Goal: Task Accomplishment & Management: Complete application form

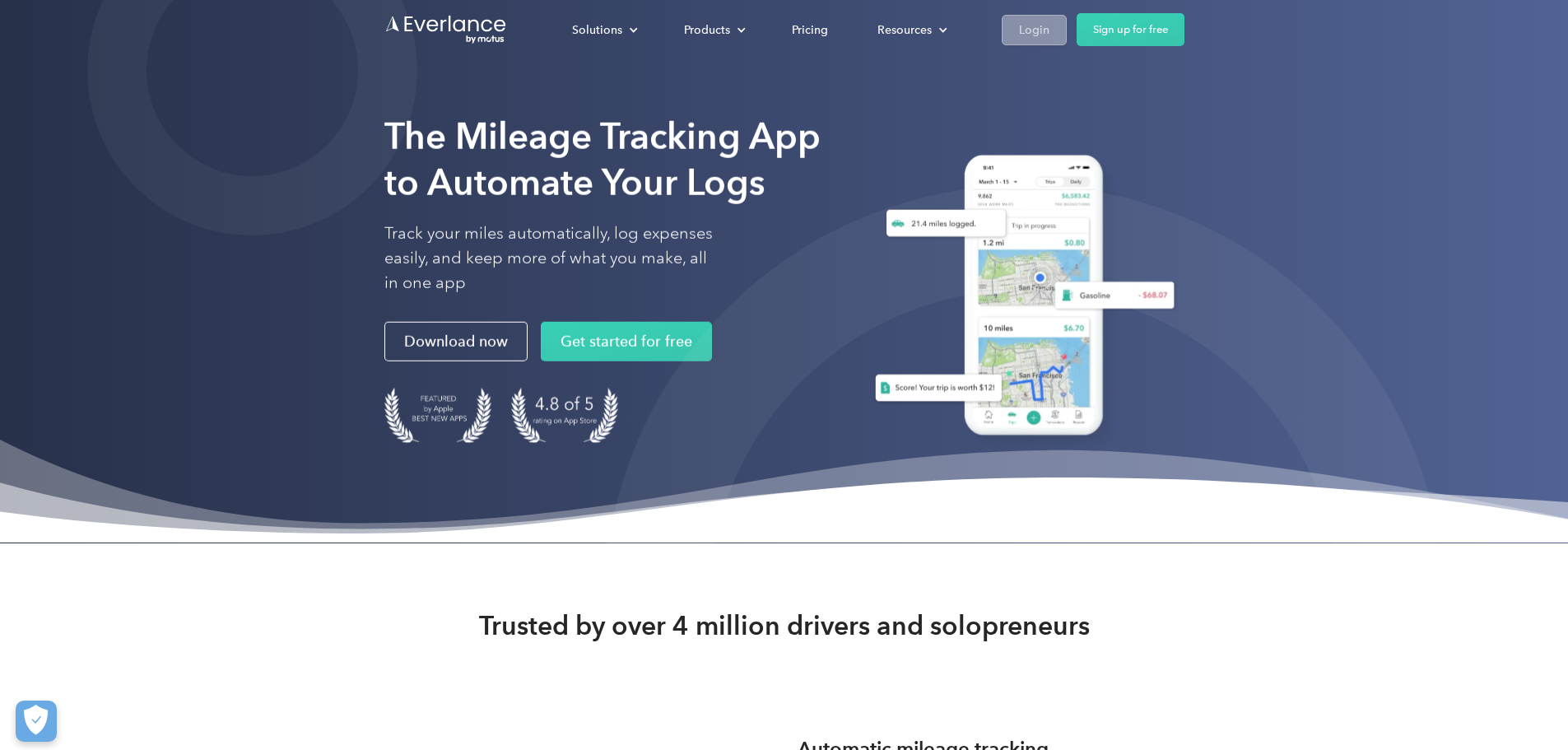
click at [1050, 26] on div "Login" at bounding box center [1033, 30] width 30 height 21
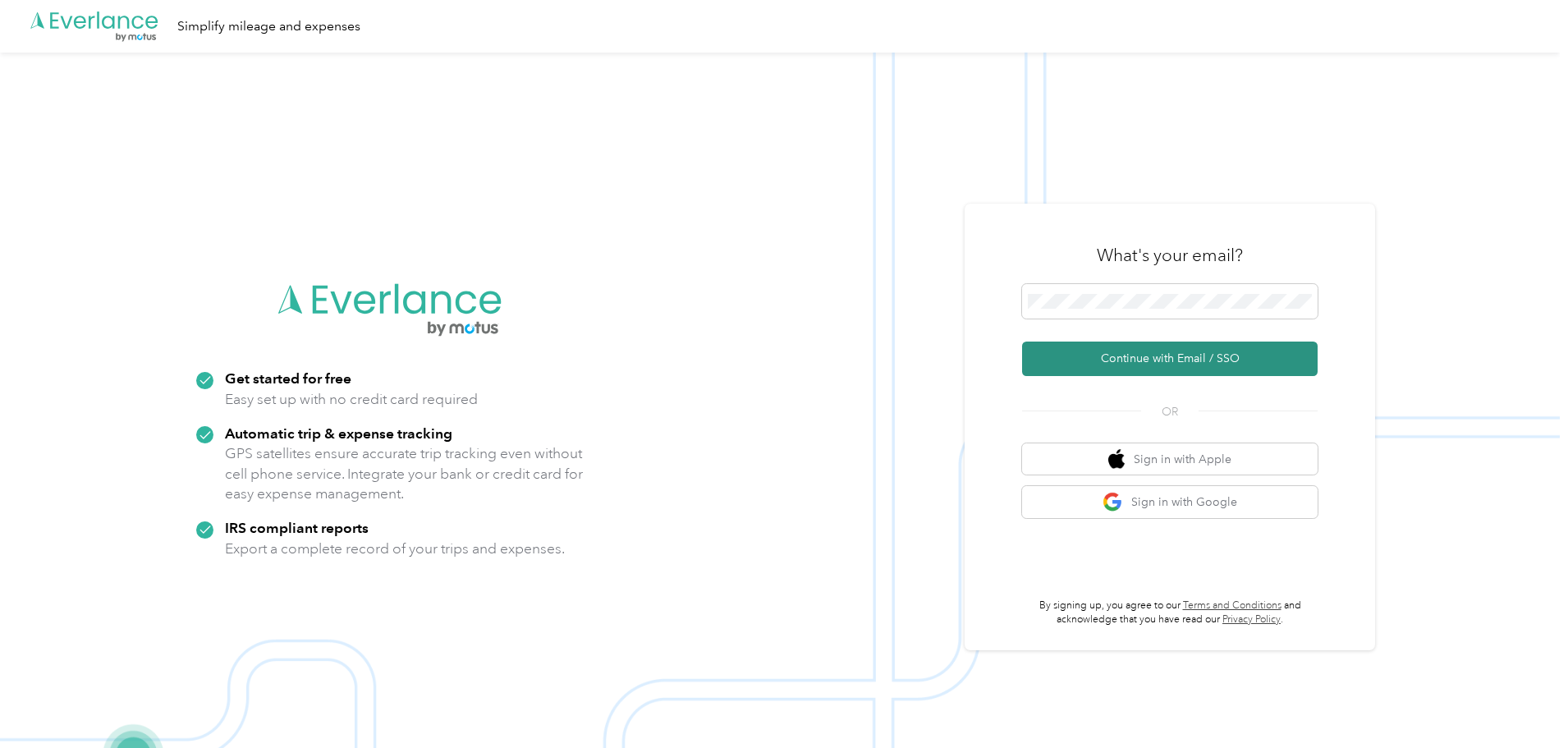
click at [1181, 363] on button "Continue with Email / SSO" at bounding box center [1169, 359] width 296 height 34
click at [1166, 358] on button "Continue with Email / SSO" at bounding box center [1169, 359] width 296 height 34
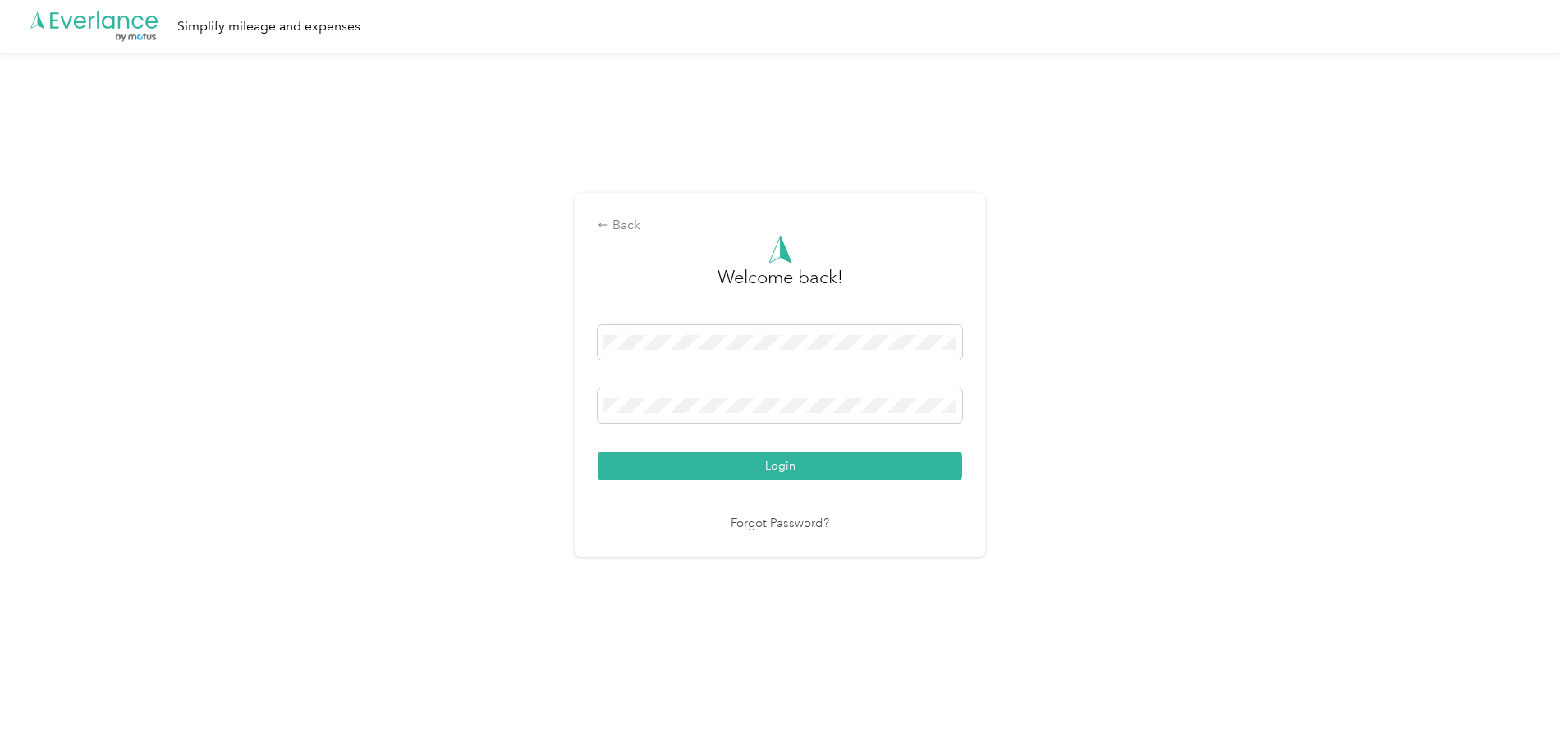
click at [833, 461] on button "Login" at bounding box center [779, 467] width 364 height 29
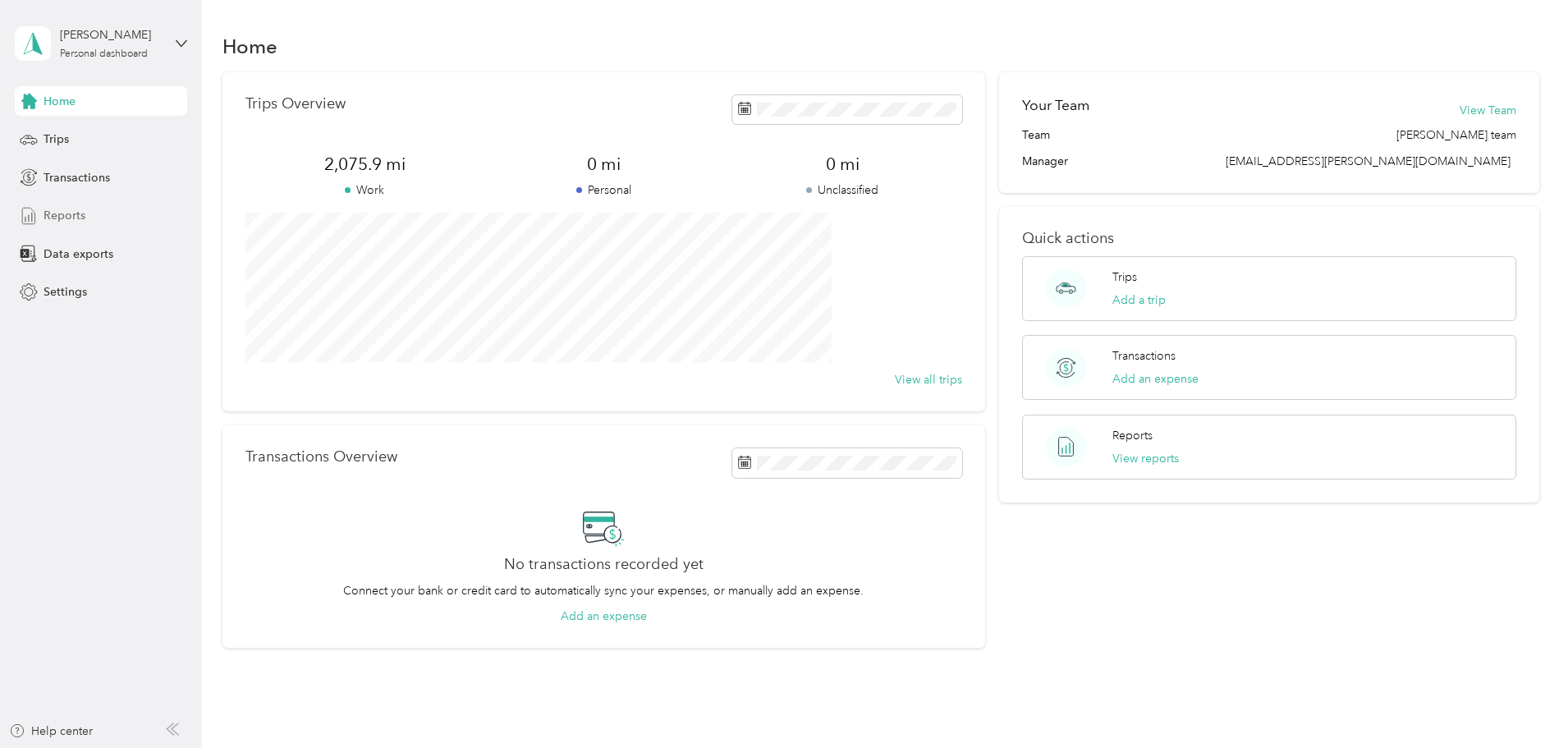
click at [73, 213] on span "Reports" at bounding box center [64, 215] width 42 height 17
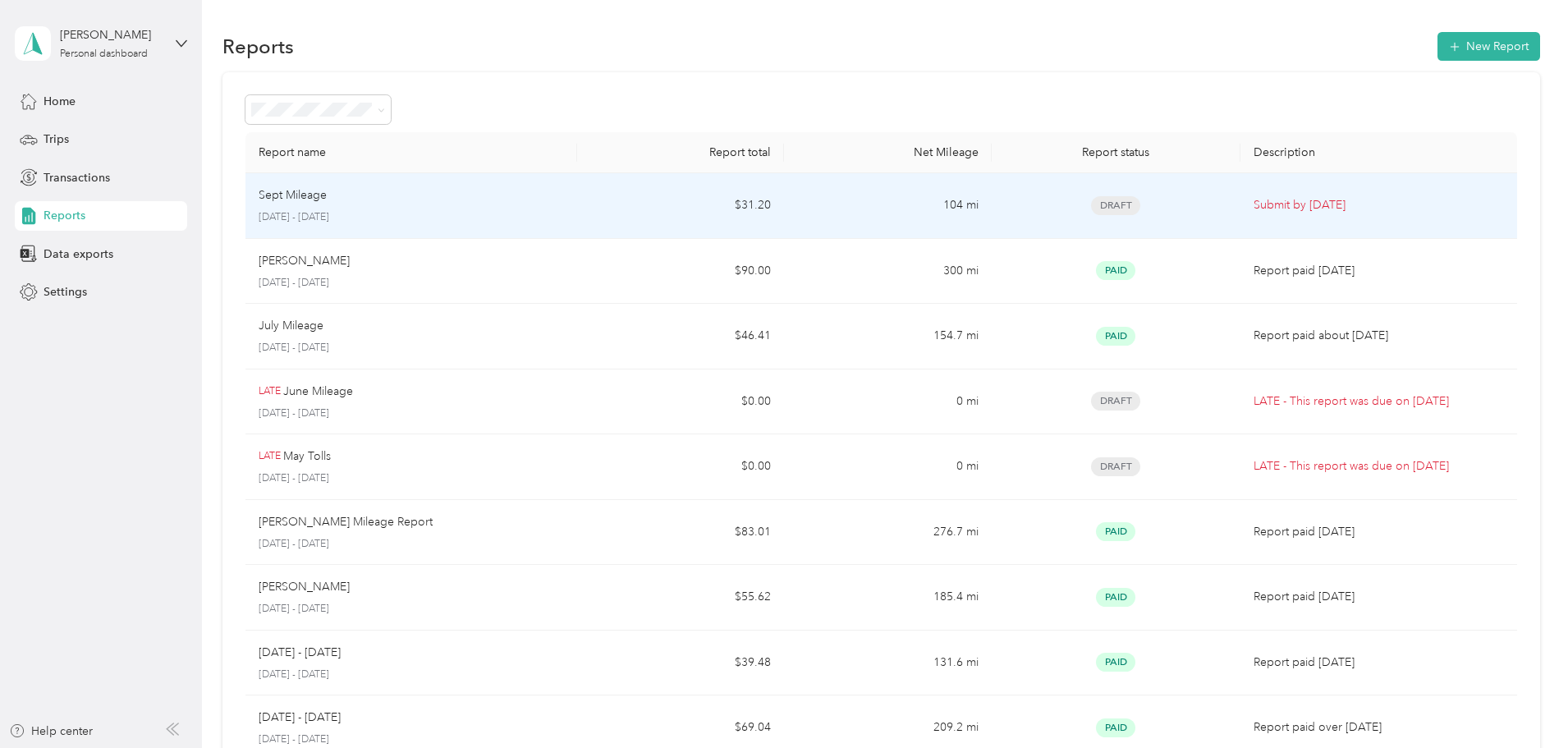
click at [502, 220] on p "September 16 - 30, 2025" at bounding box center [412, 217] width 305 height 15
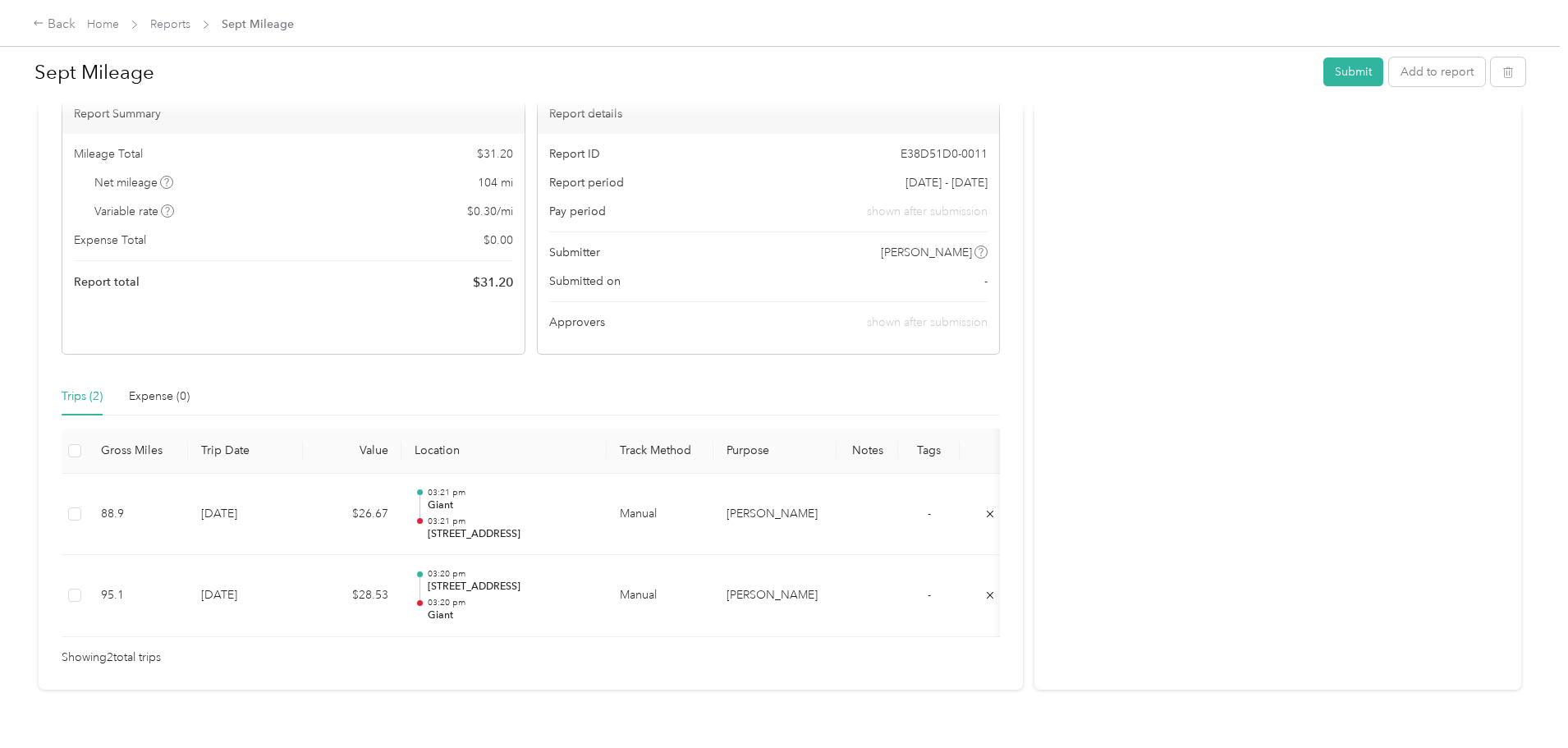
scroll to position [202, 0]
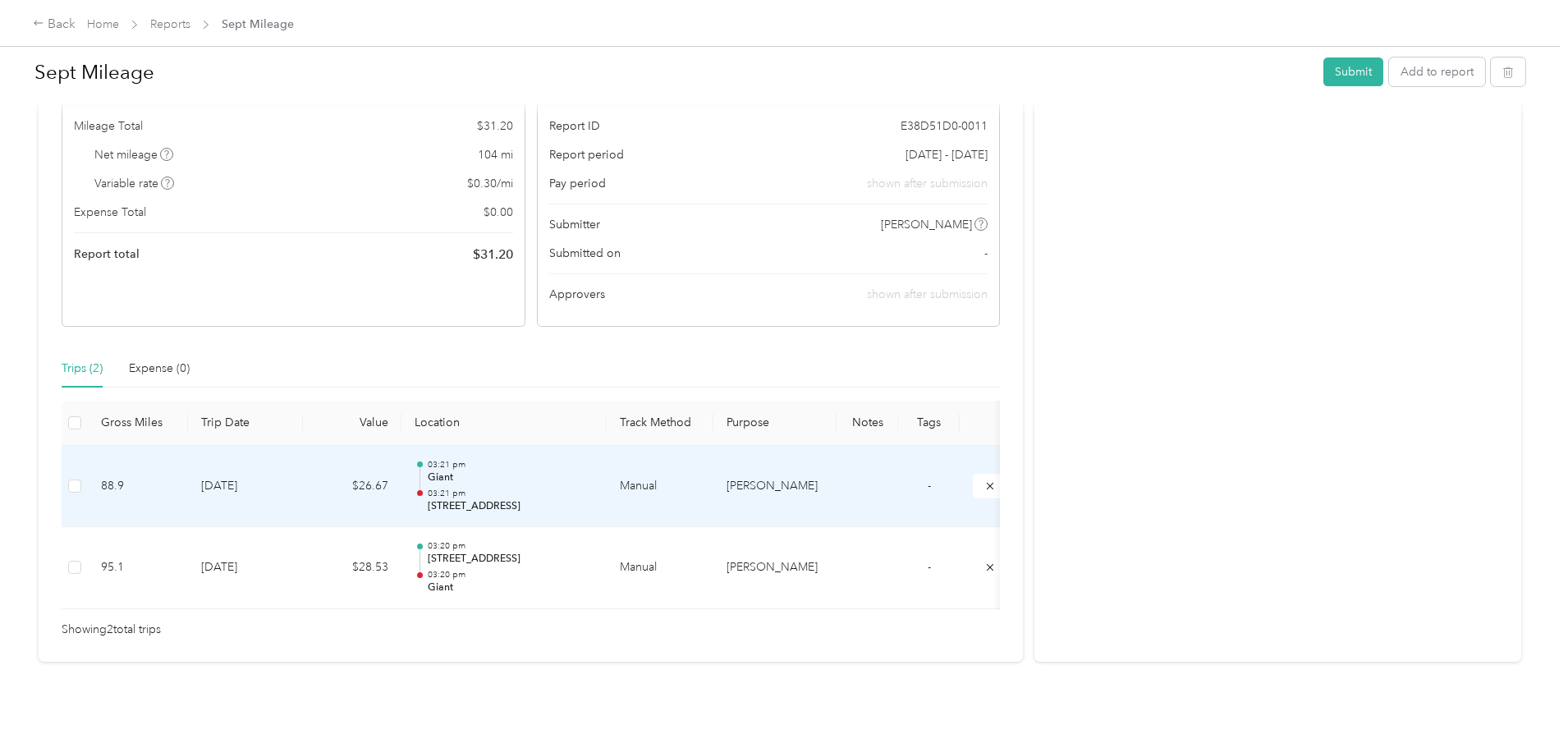
click at [87, 457] on td at bounding box center [75, 487] width 27 height 82
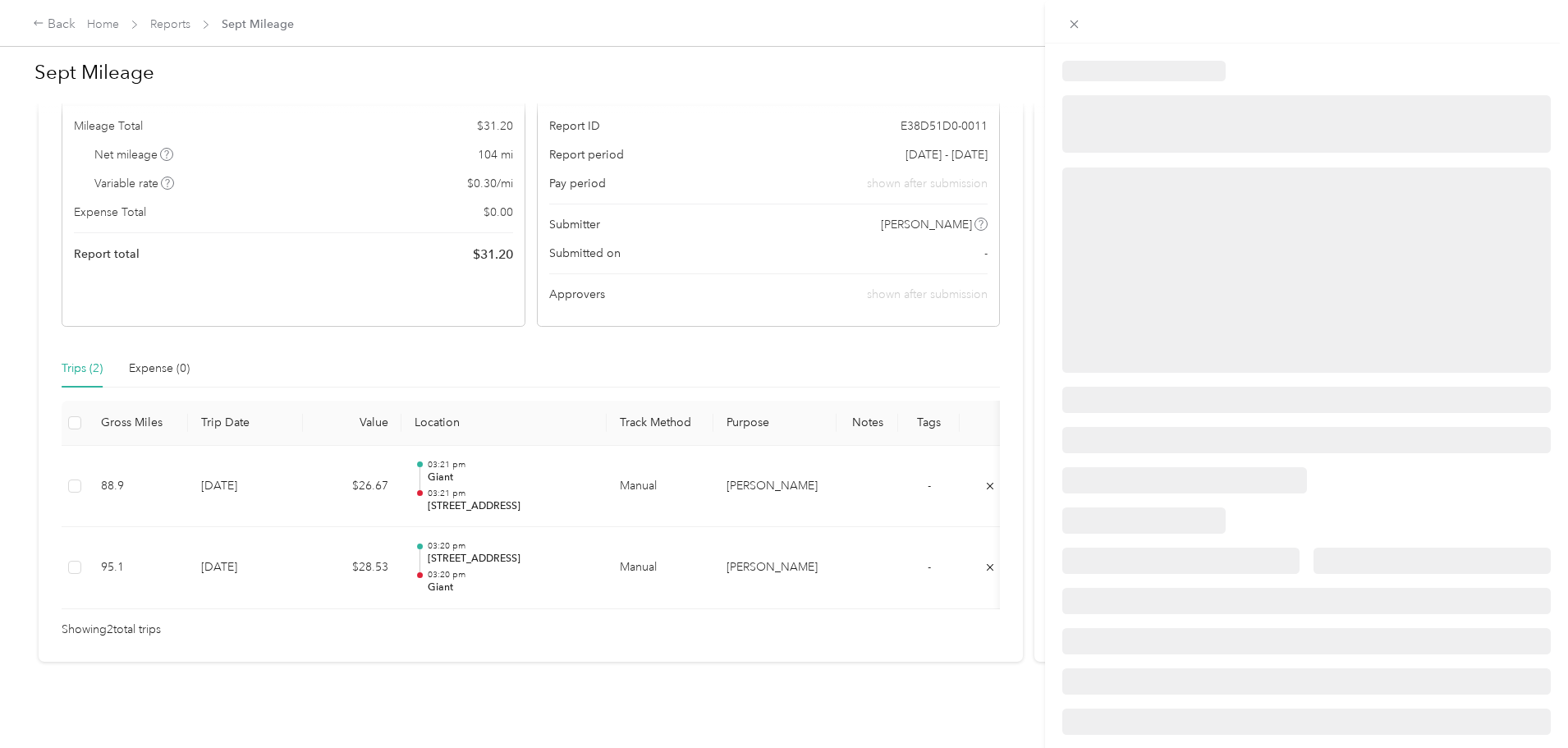
click at [205, 460] on div at bounding box center [784, 374] width 1568 height 748
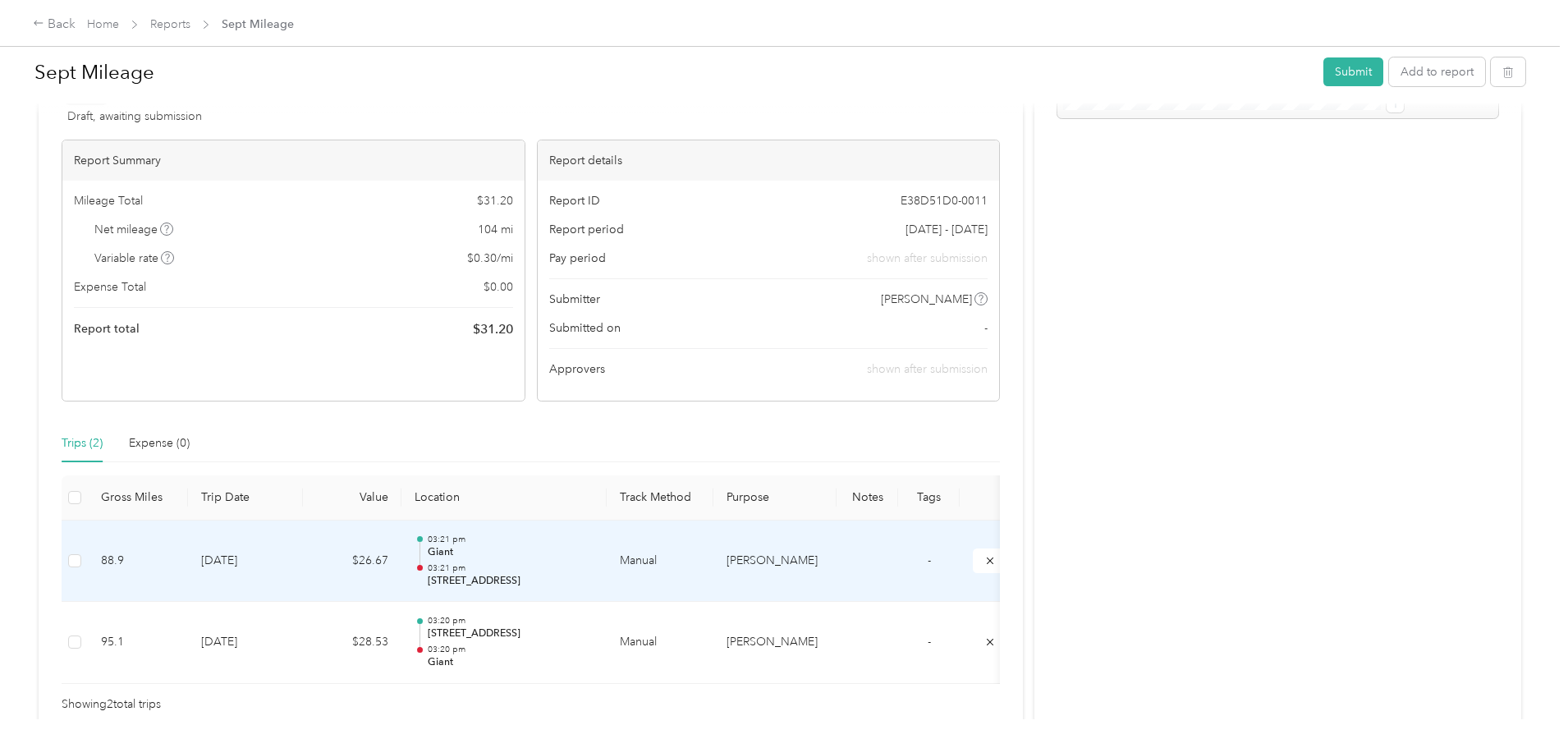
scroll to position [0, 0]
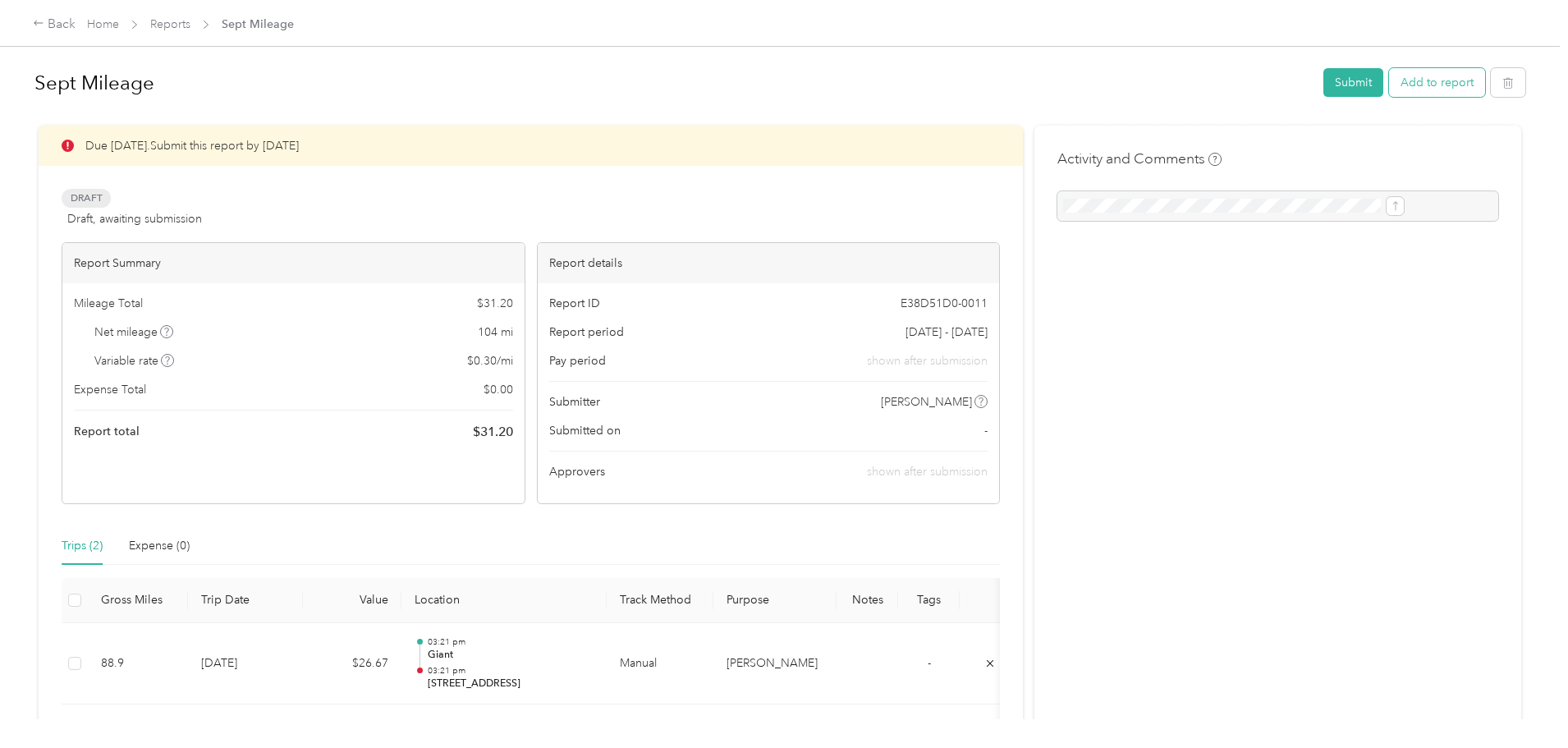
click at [1389, 88] on button "Add to report" at bounding box center [1437, 82] width 96 height 29
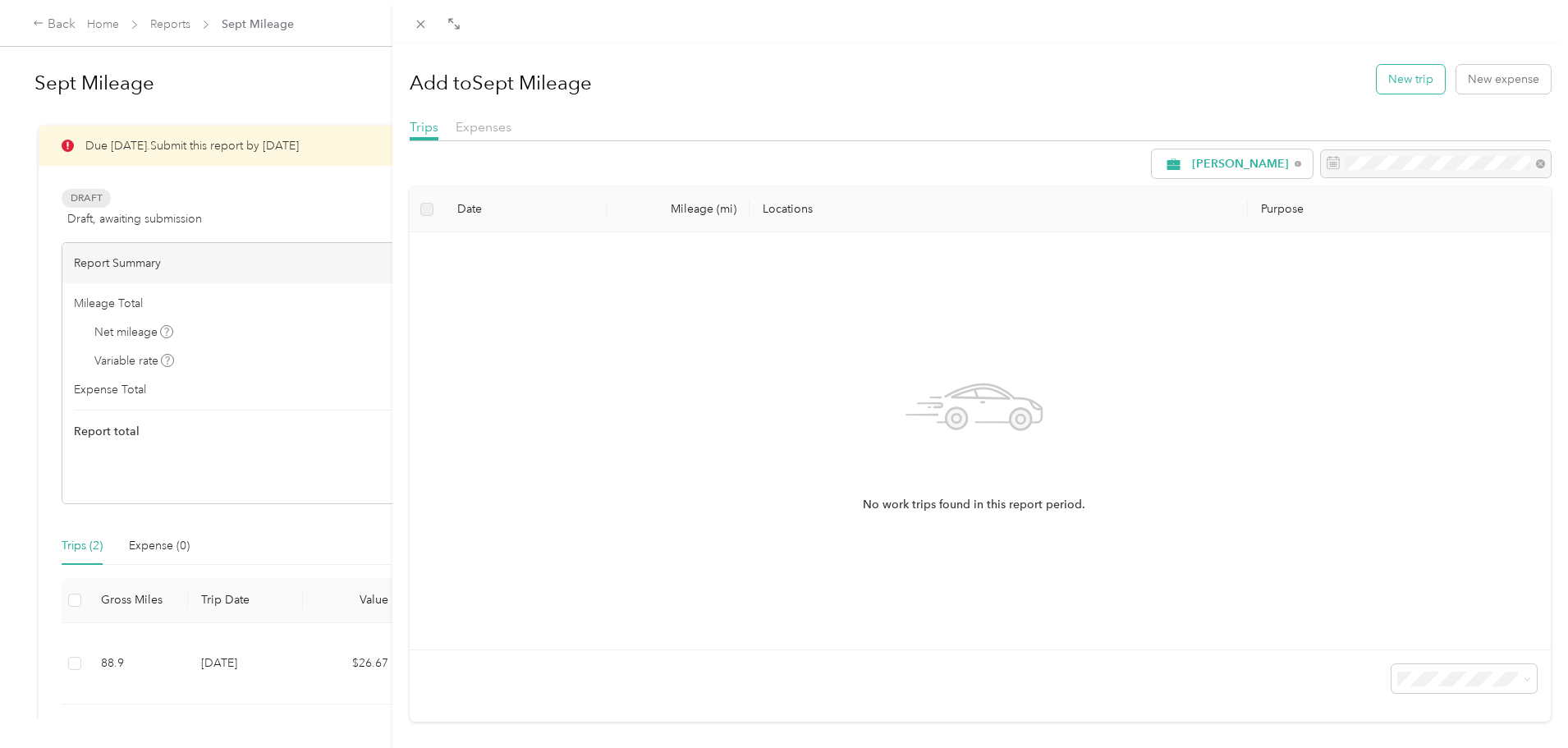
click at [1400, 87] on button "New trip" at bounding box center [1410, 80] width 68 height 29
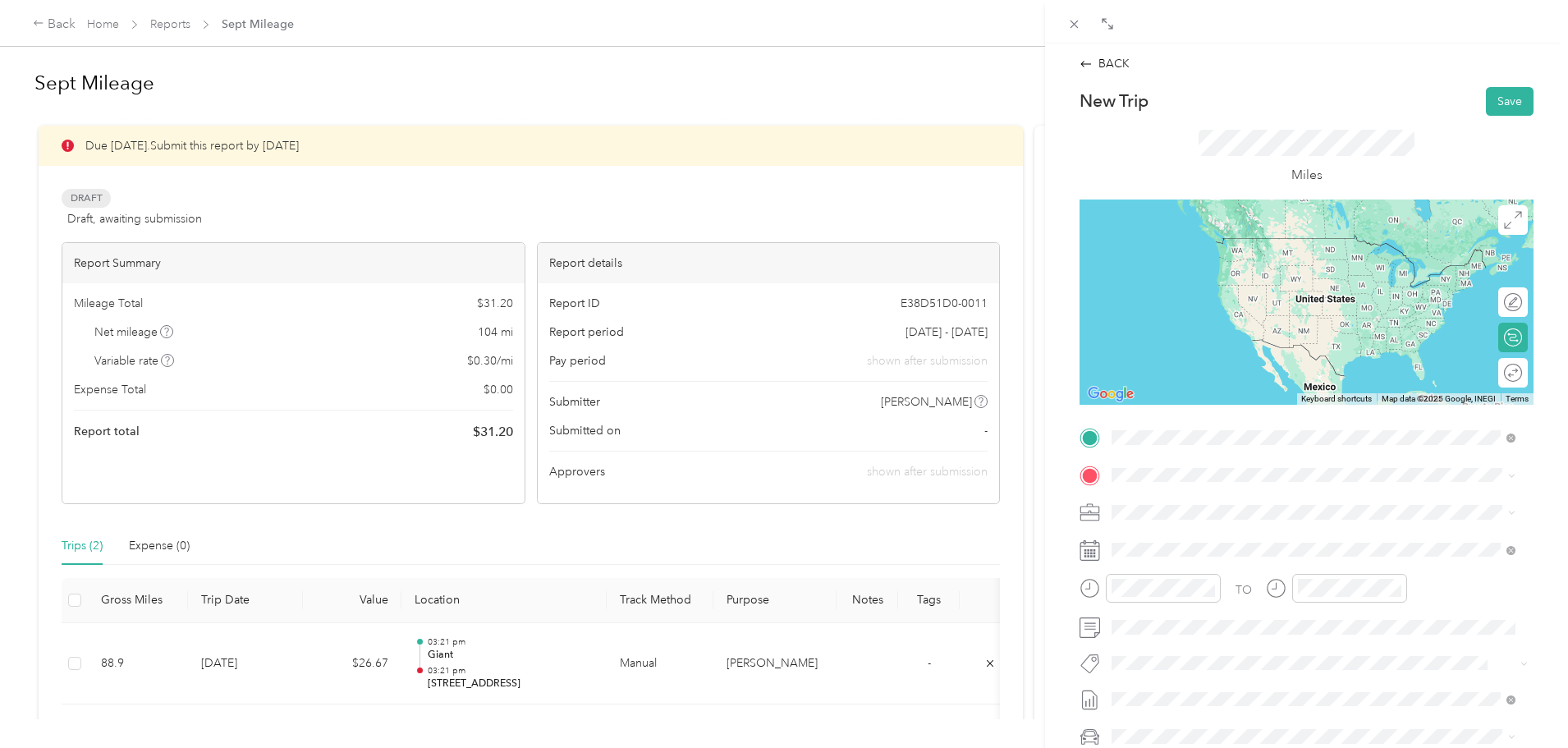
click at [1182, 503] on span "280 Derby Drive Exton, Pennsylvania 19341, United States" at bounding box center [1225, 497] width 165 height 15
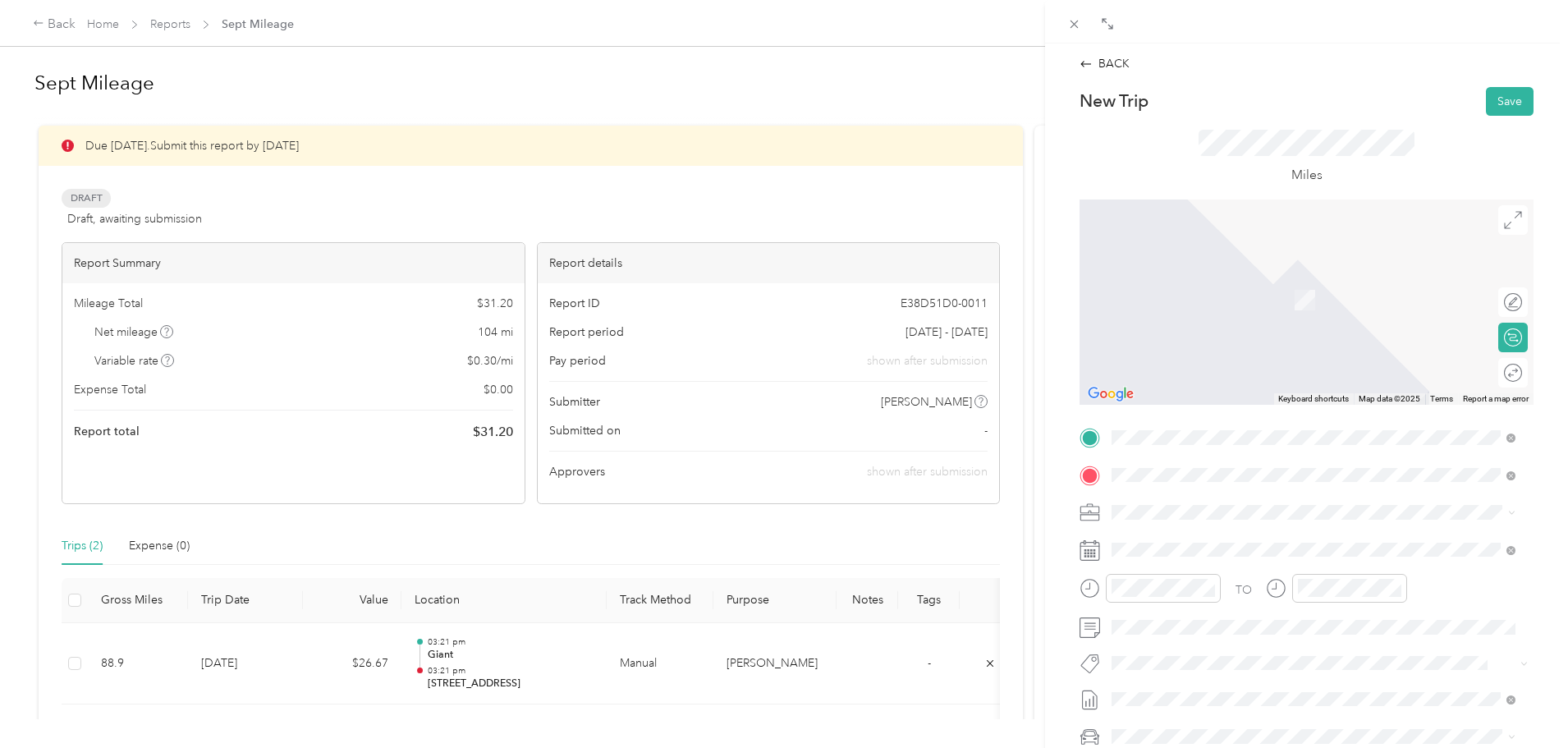
click at [1256, 564] on ol "From your Favorite places TEAM Giant Food Stores LLC 1149 Harrisburg Pike, 1701…" at bounding box center [1313, 605] width 416 height 230
click at [1223, 549] on div "TEAM Giant Food Stores LLC 1149 Harrisburg Pike, 17013, Carlisle, PA, USA" at bounding box center [1231, 552] width 177 height 40
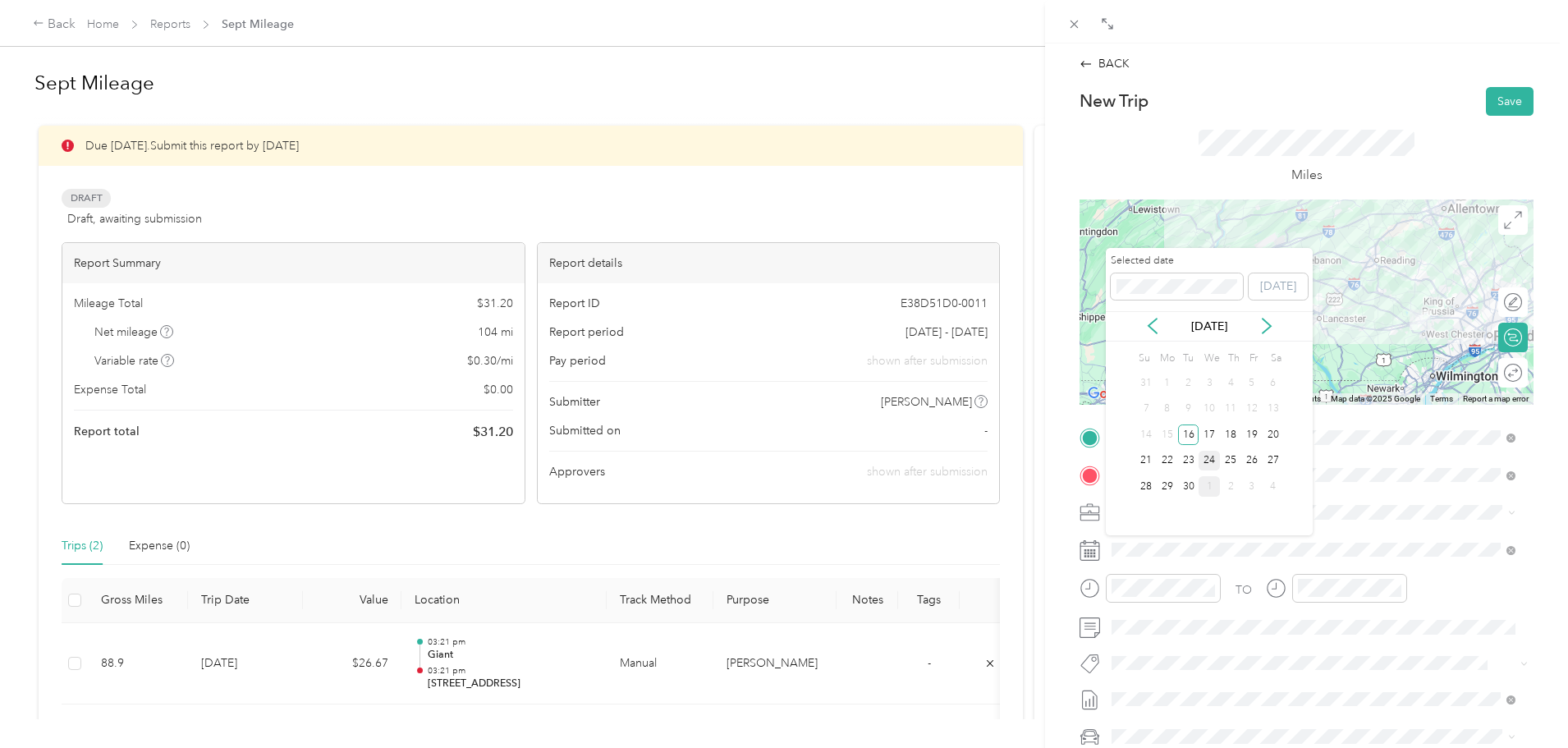
click at [1215, 462] on div "24" at bounding box center [1209, 461] width 21 height 21
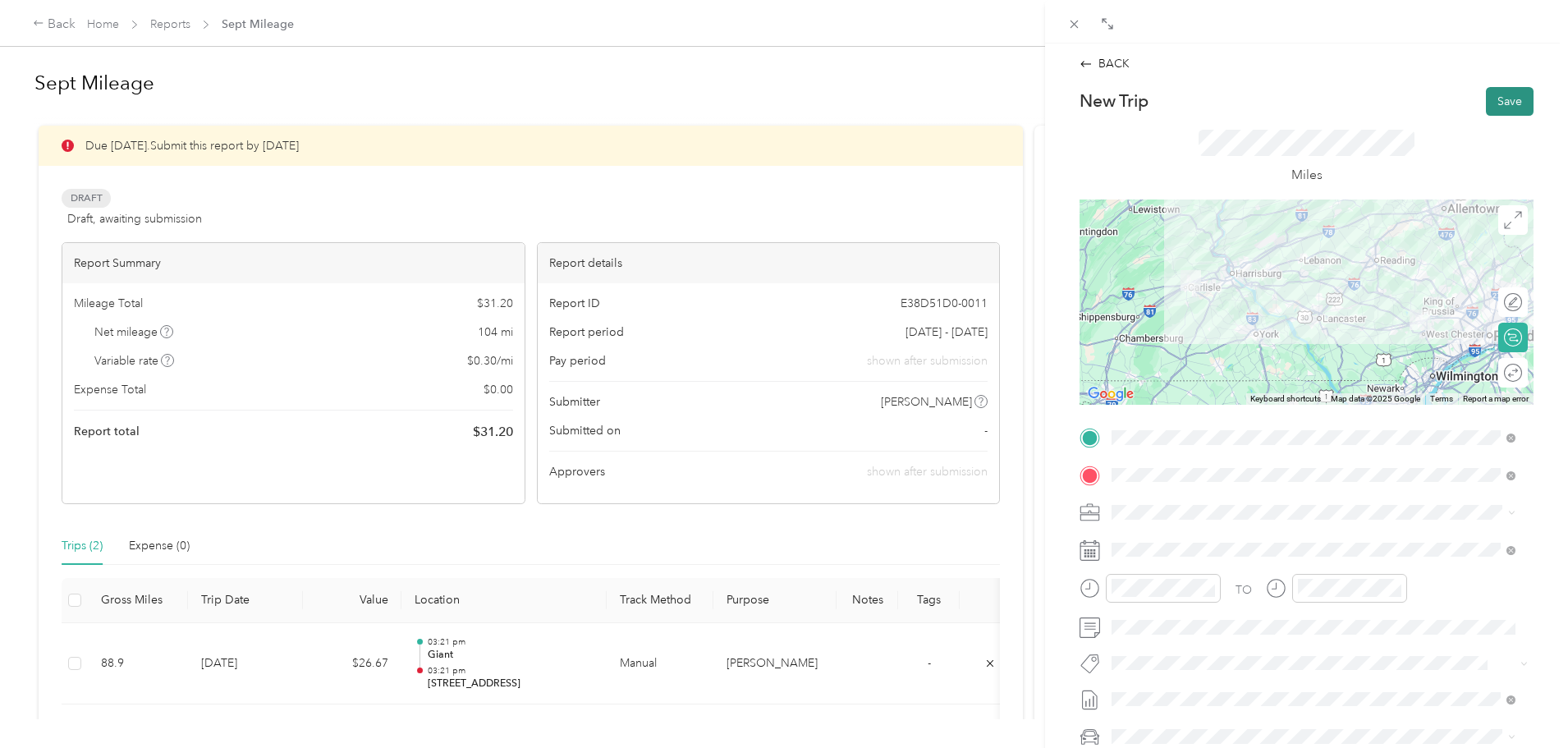
click at [1502, 102] on button "Save" at bounding box center [1510, 101] width 48 height 29
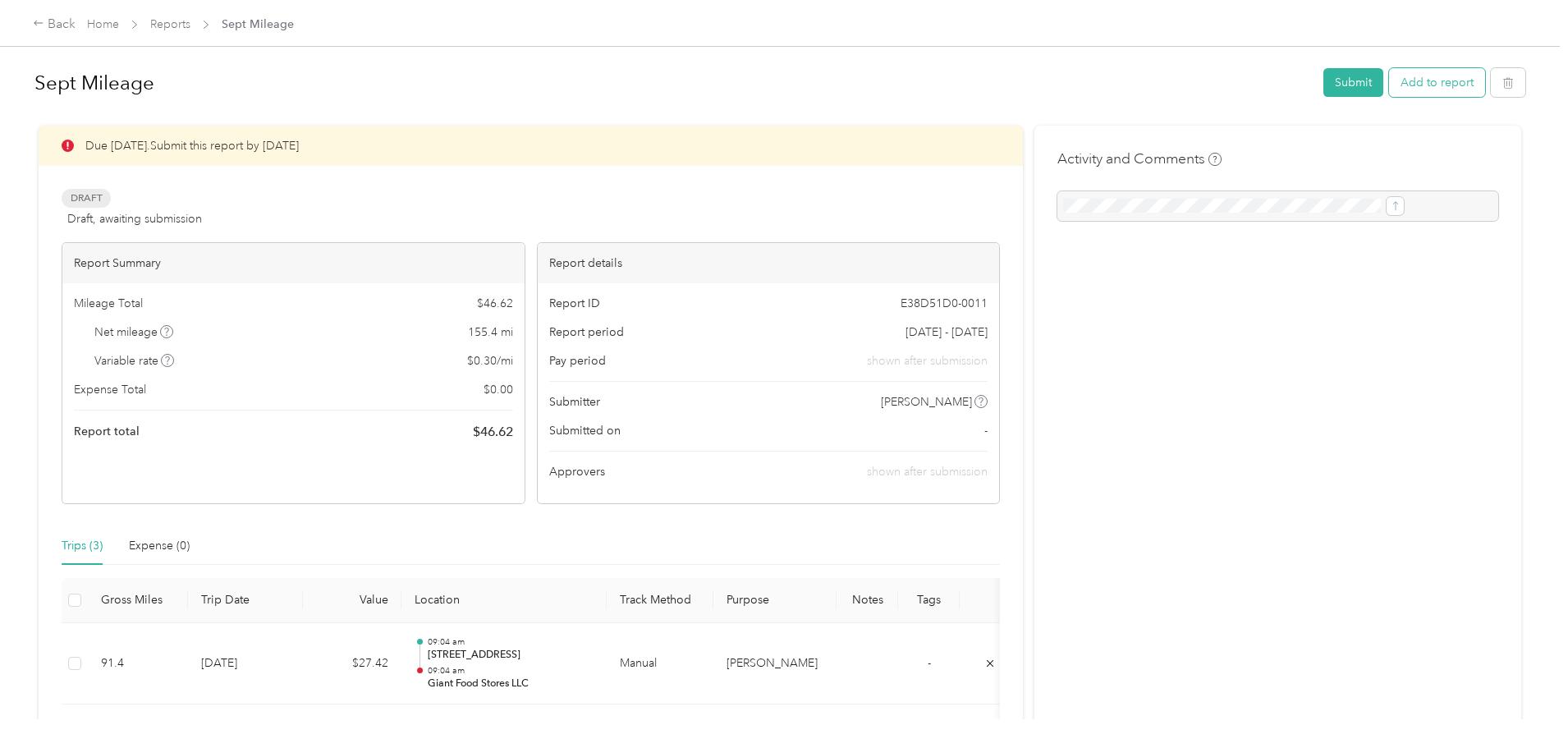
click at [1389, 89] on button "Add to report" at bounding box center [1437, 82] width 96 height 29
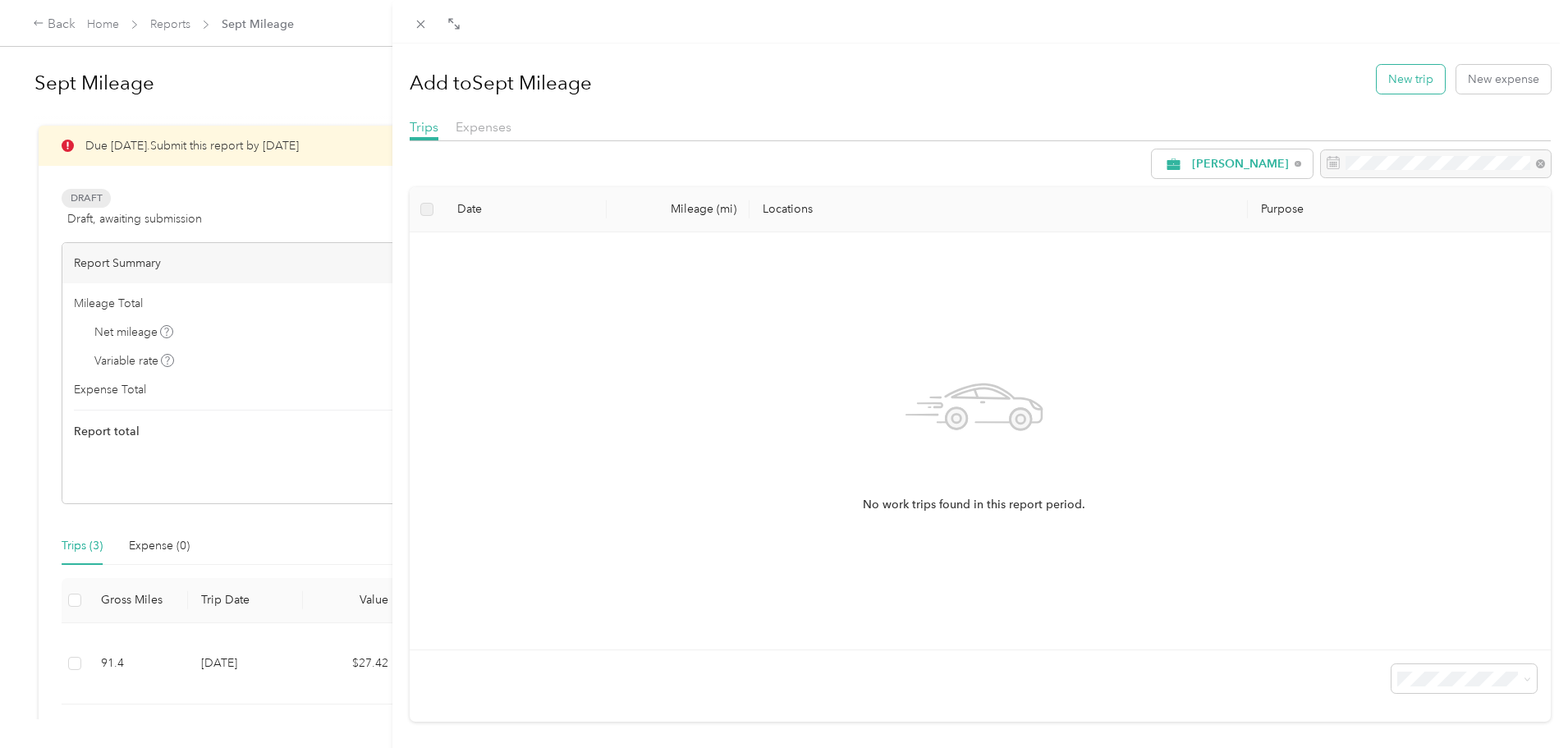
click at [1401, 75] on button "New trip" at bounding box center [1410, 80] width 68 height 29
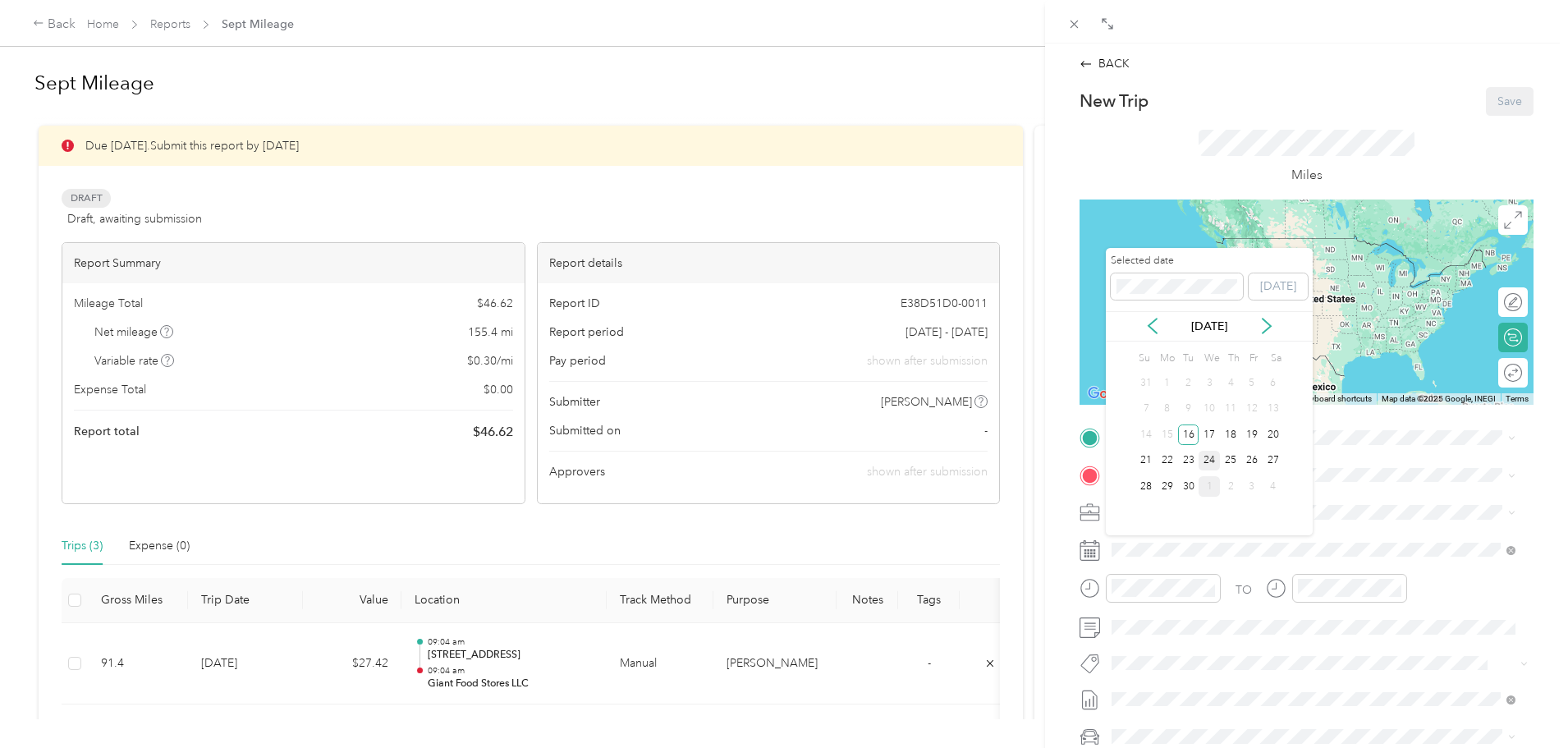
click at [1208, 452] on div "24" at bounding box center [1209, 461] width 21 height 21
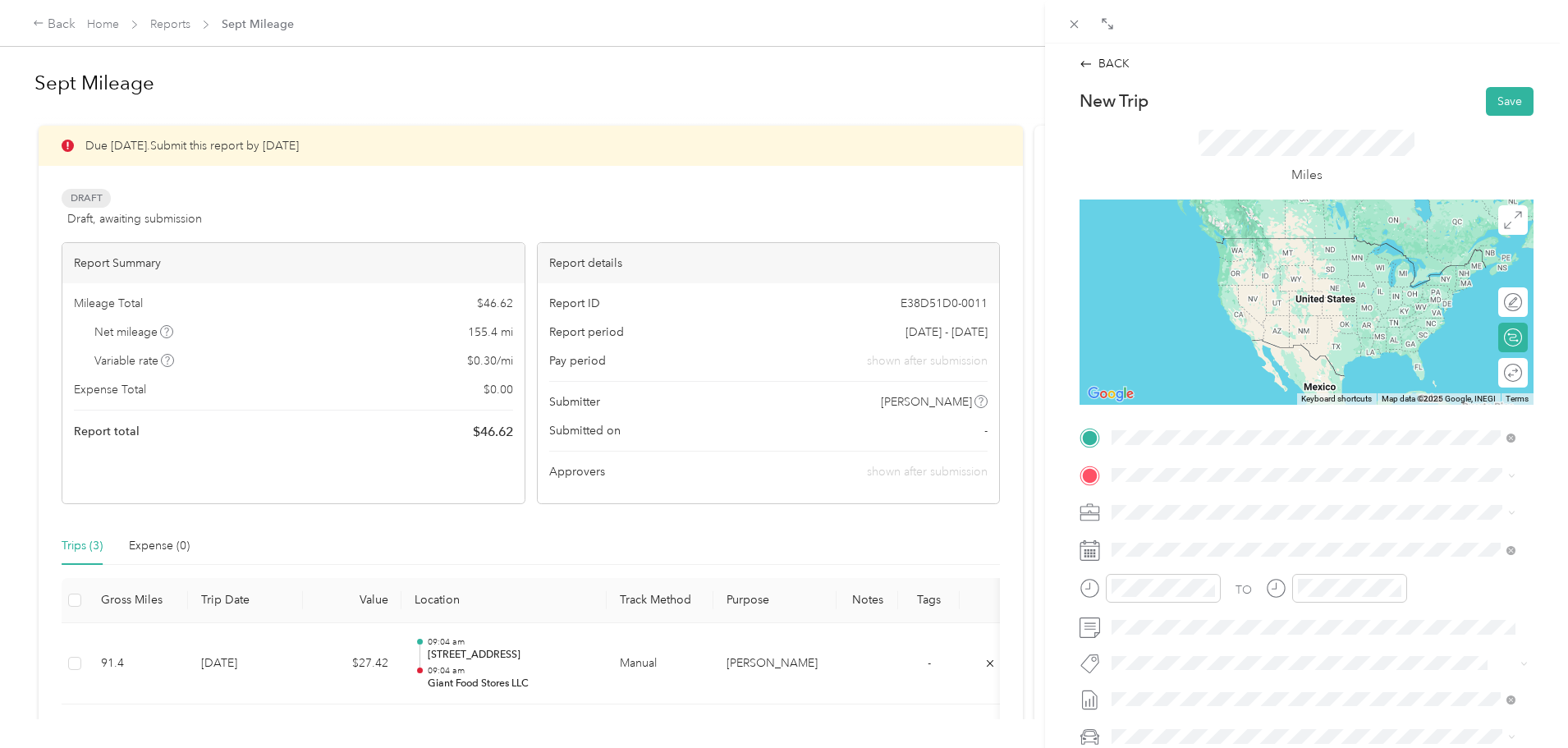
click at [1214, 507] on strong "Giant Food Stores LLC" at bounding box center [1259, 505] width 121 height 15
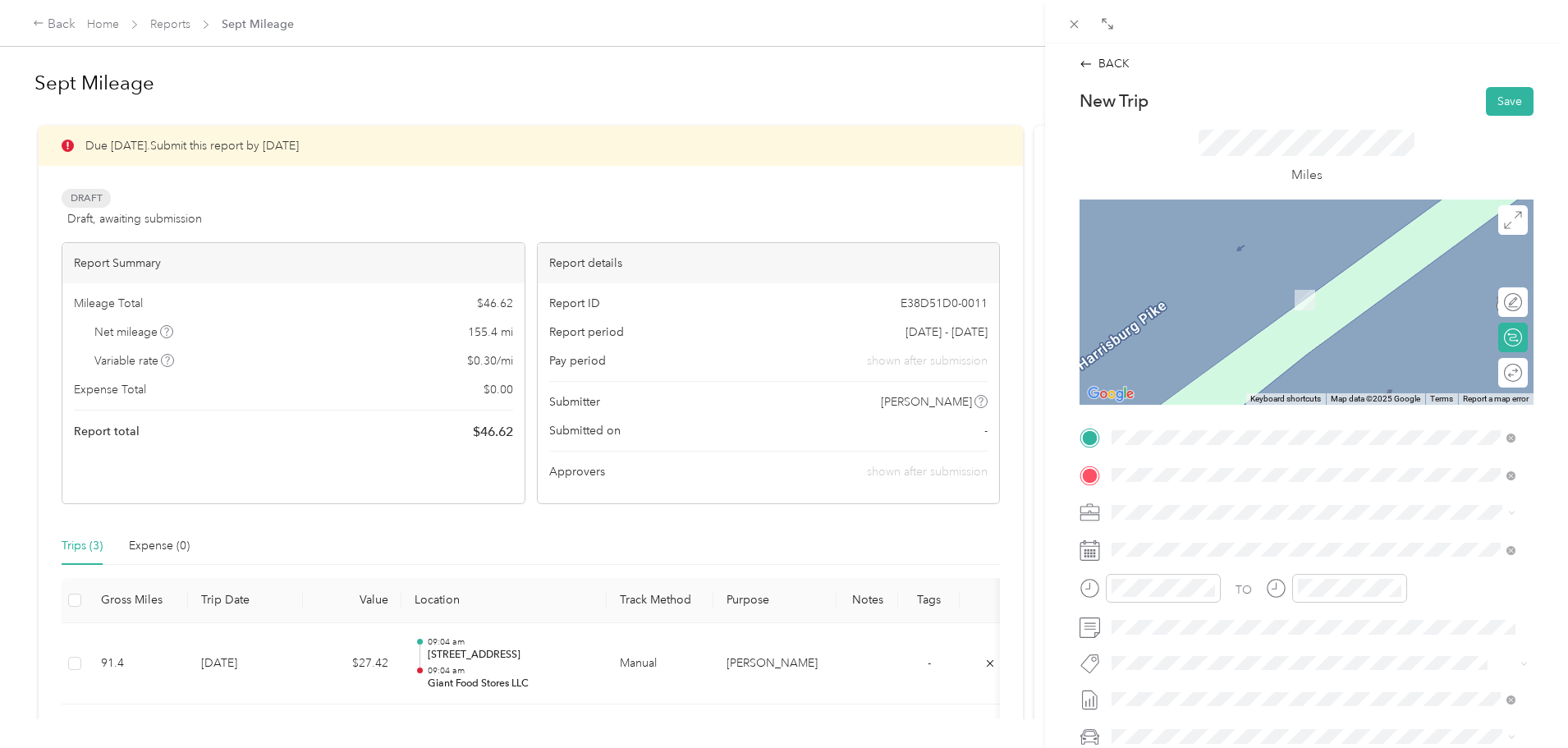
click at [1211, 552] on li "280 Derby Drive Exton, Pennsylvania 19341, United States" at bounding box center [1313, 534] width 416 height 33
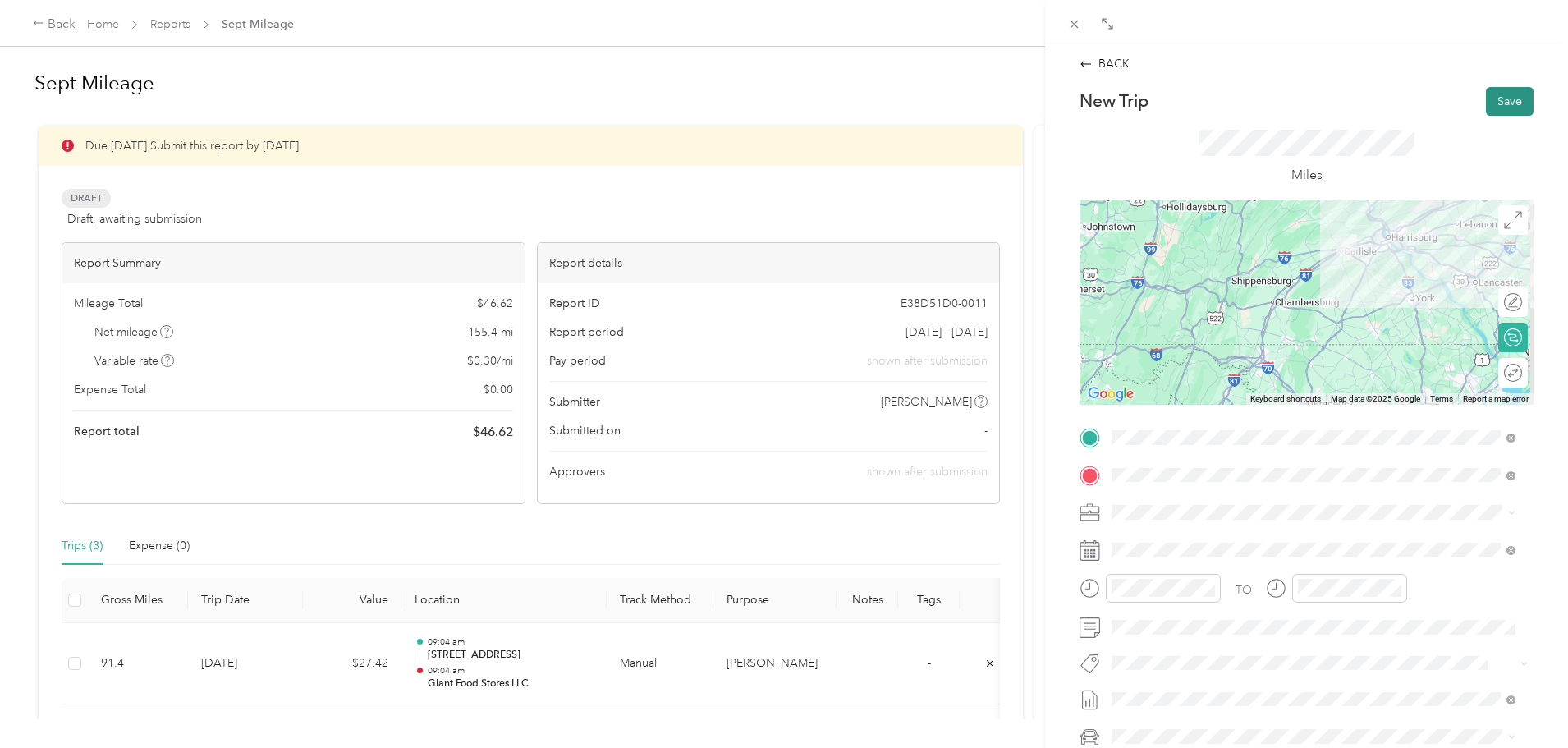
click at [1486, 98] on button "Save" at bounding box center [1510, 101] width 48 height 29
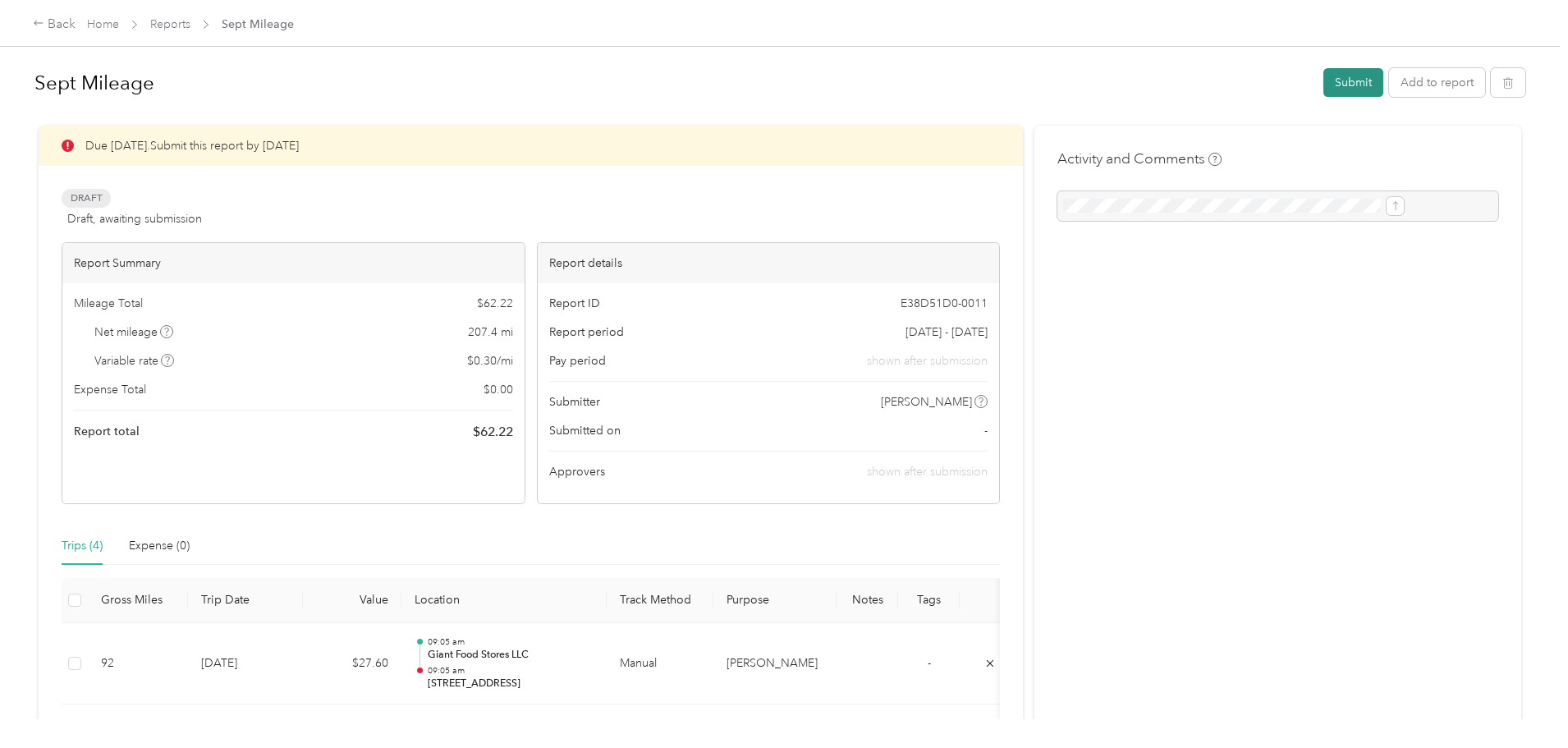
click at [1324, 74] on button "Submit" at bounding box center [1354, 82] width 60 height 29
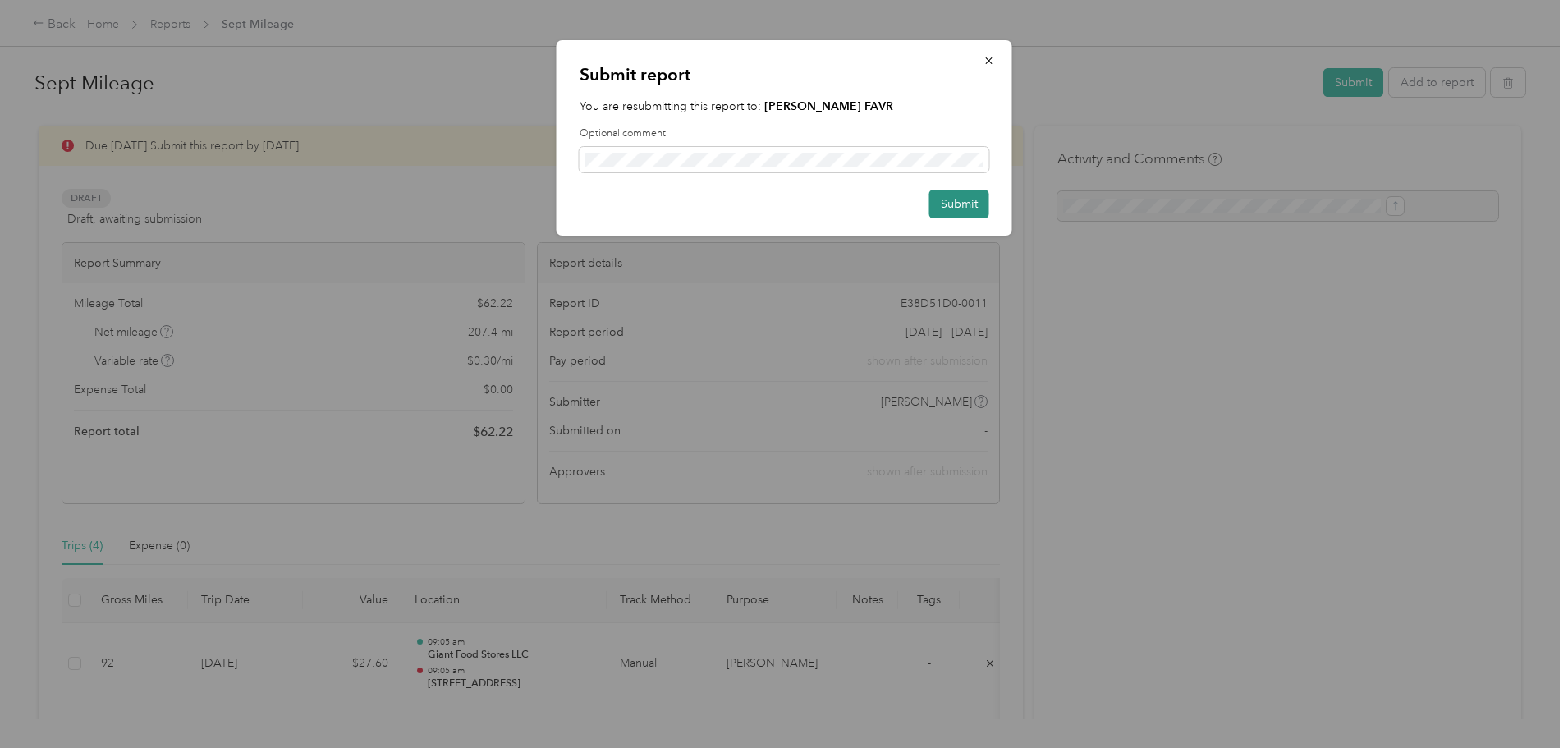
click at [968, 213] on button "Submit" at bounding box center [959, 204] width 60 height 29
